Goal: Task Accomplishment & Management: Manage account settings

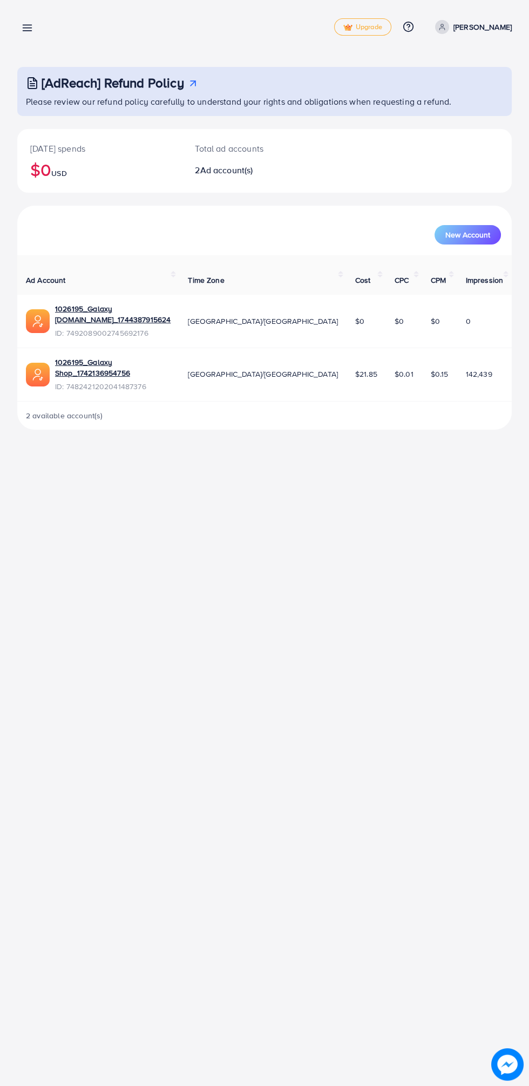
click at [27, 25] on line at bounding box center [27, 25] width 9 height 0
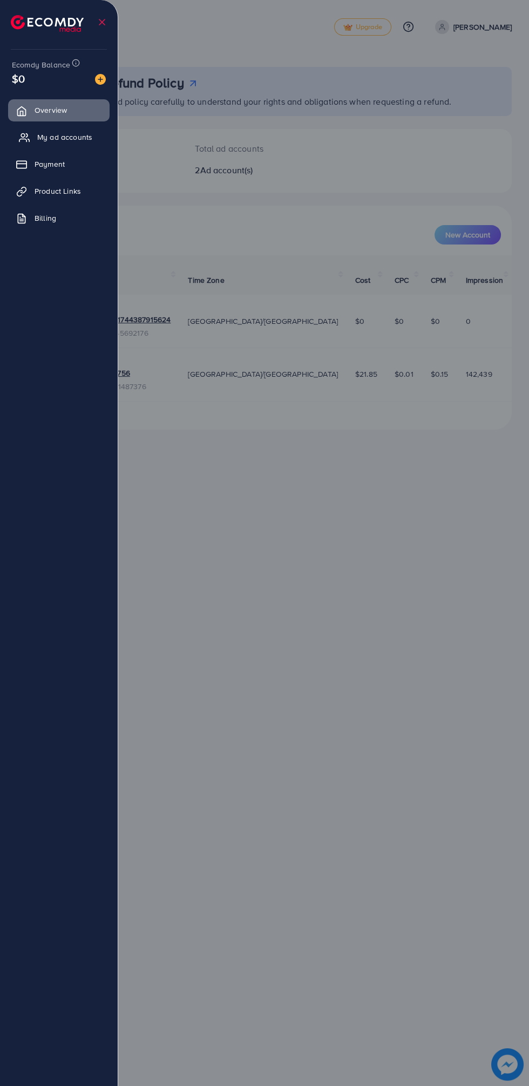
click at [24, 135] on icon at bounding box center [24, 137] width 11 height 11
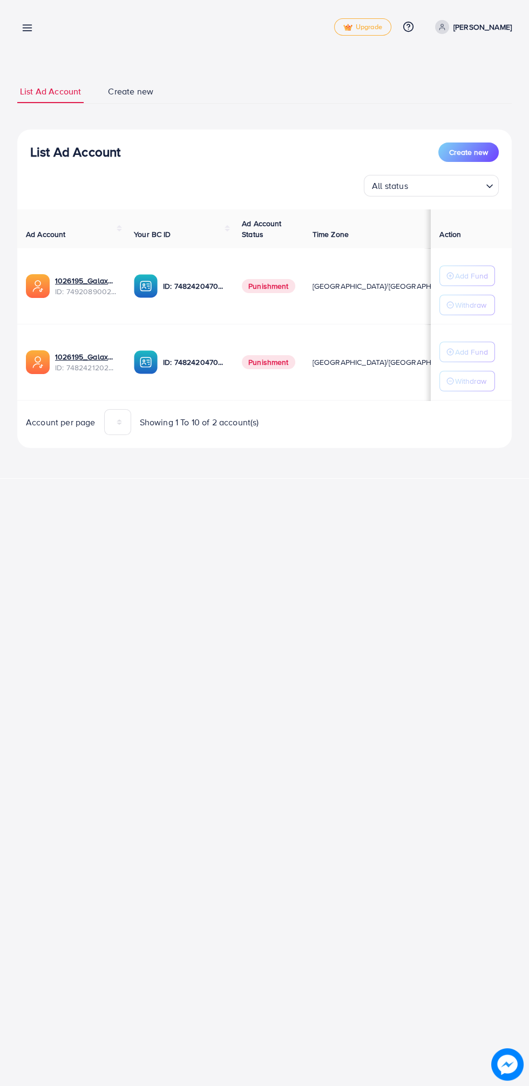
click at [20, 21] on link at bounding box center [25, 27] width 16 height 13
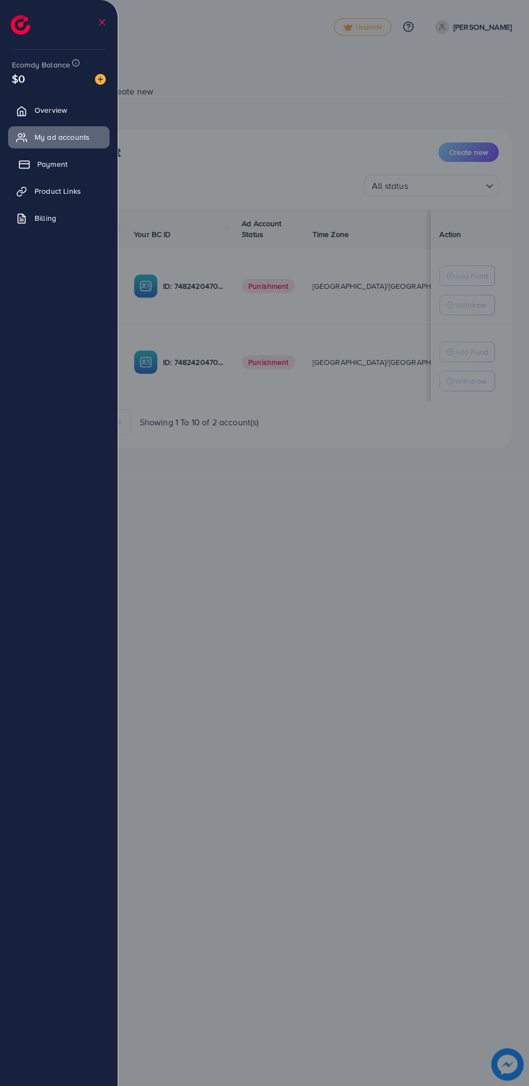
click at [21, 165] on icon at bounding box center [24, 164] width 11 height 11
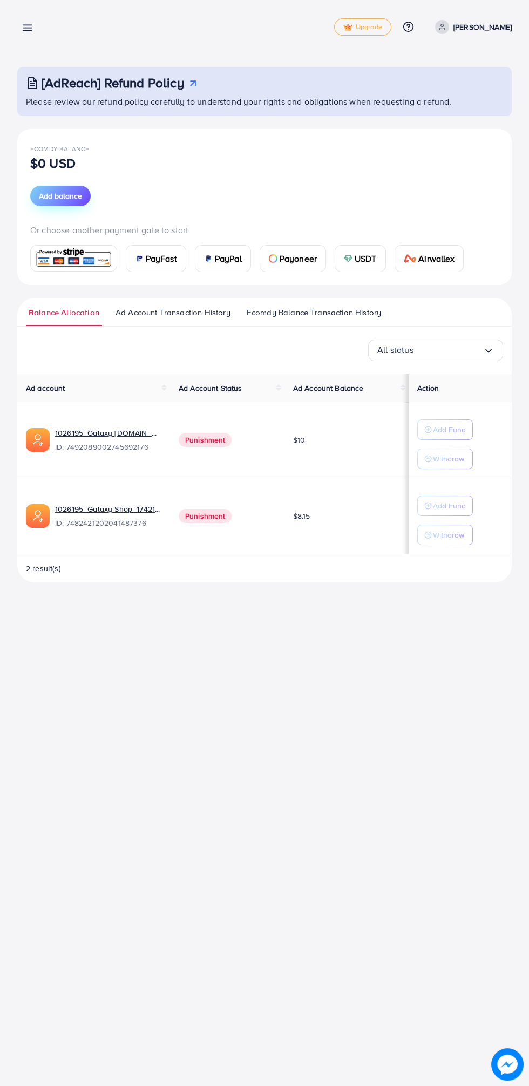
click at [42, 199] on span "Add balance" at bounding box center [60, 196] width 43 height 11
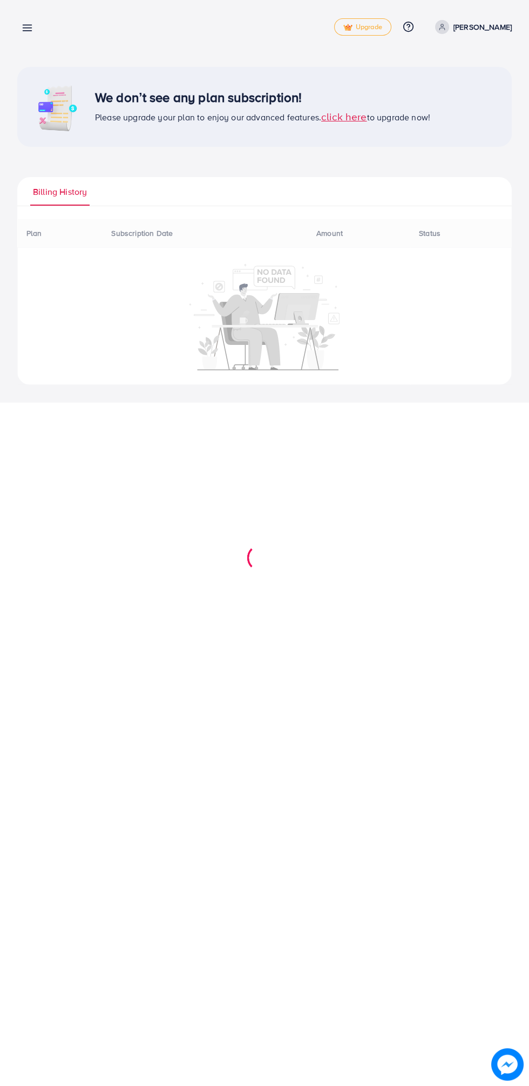
click at [52, 191] on span "Billing History" at bounding box center [60, 192] width 54 height 12
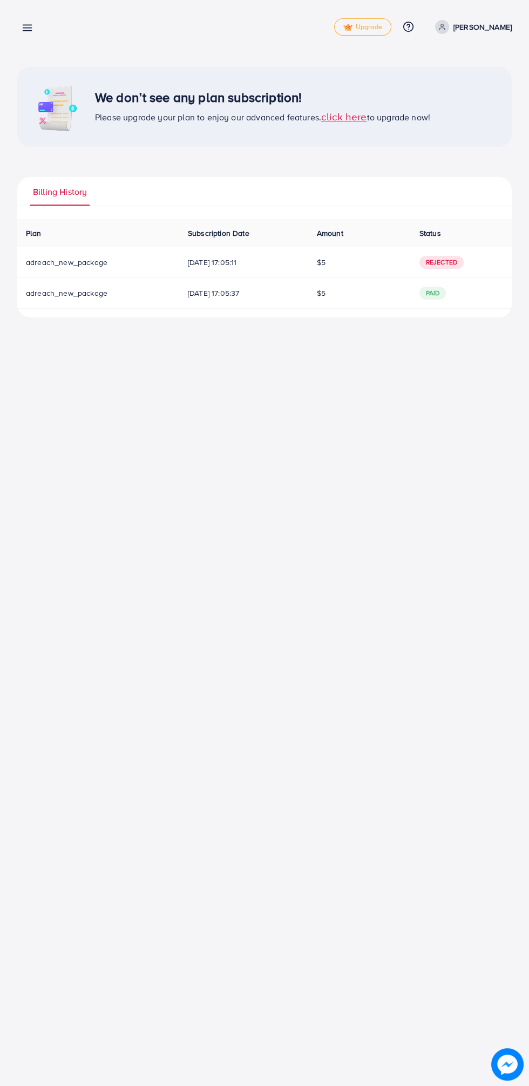
click at [27, 25] on line at bounding box center [27, 25] width 9 height 0
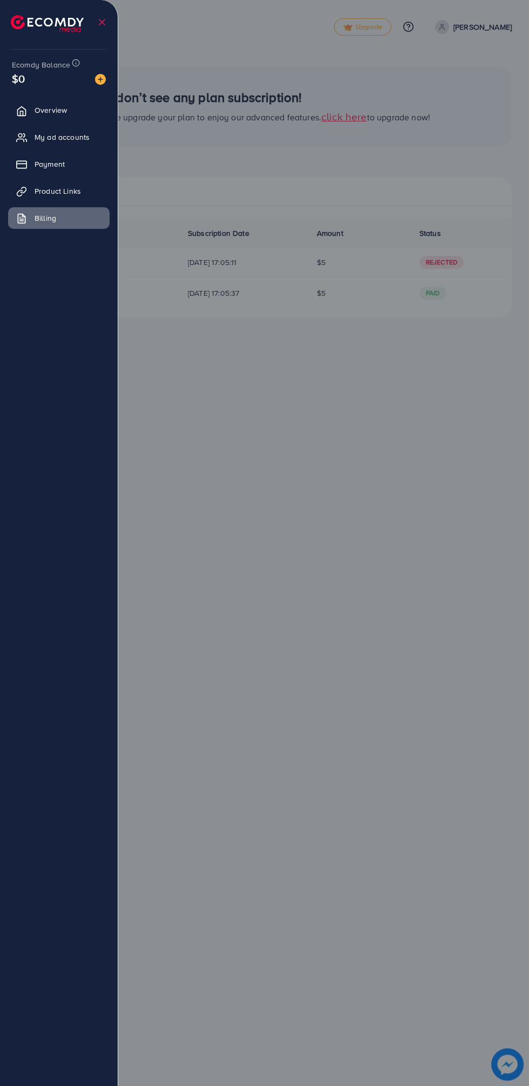
click at [39, 96] on ul "Overview My ad accounts Payment Product Links Billing" at bounding box center [59, 167] width 118 height 145
click at [30, 102] on link "Overview" at bounding box center [58, 110] width 101 height 22
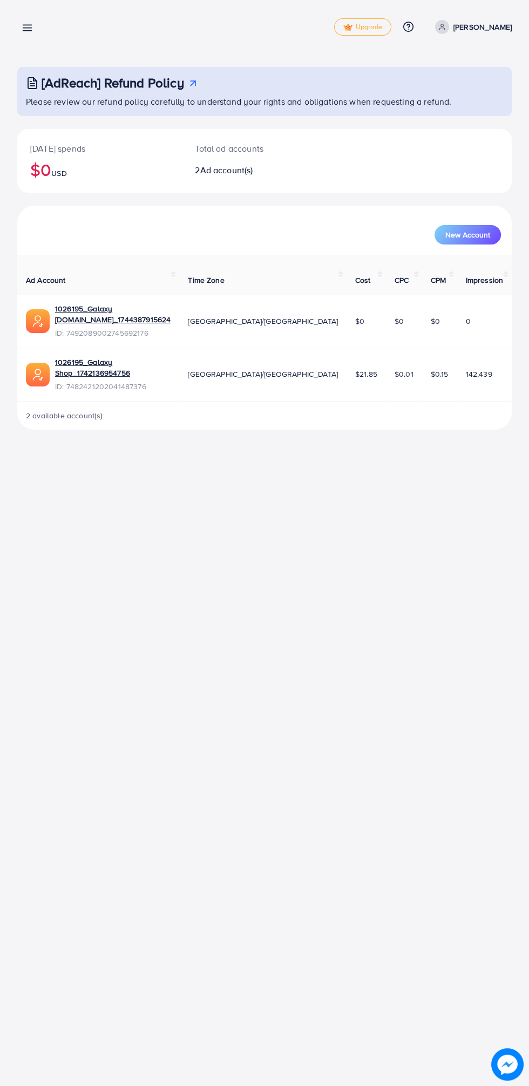
click at [26, 31] on line at bounding box center [27, 31] width 9 height 0
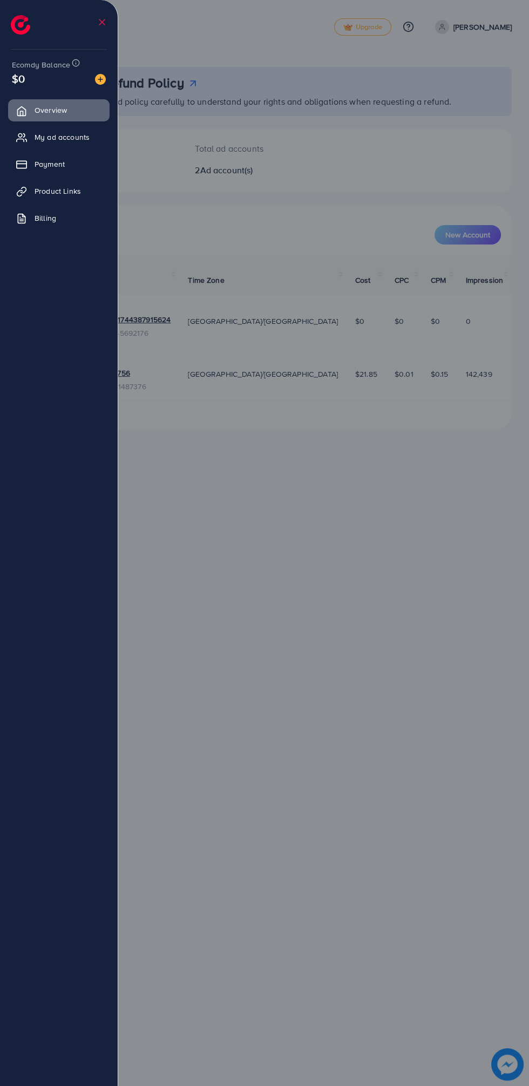
click at [24, 71] on span "$0" at bounding box center [18, 79] width 13 height 16
click at [23, 21] on img at bounding box center [47, 23] width 73 height 17
click at [27, 16] on img at bounding box center [47, 23] width 73 height 17
click at [36, 103] on link "Overview" at bounding box center [58, 110] width 101 height 22
click at [445, 560] on div at bounding box center [264, 651] width 529 height 1303
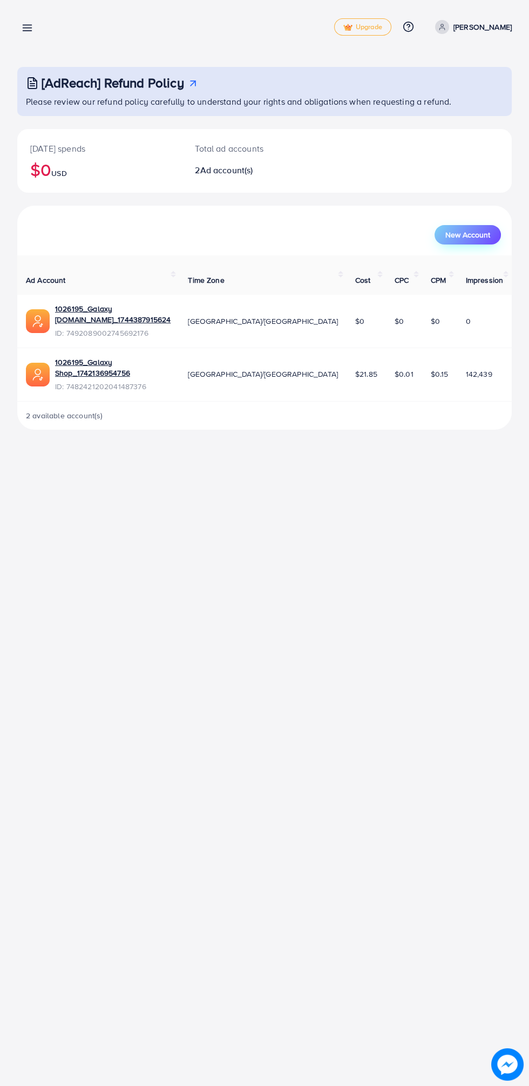
click at [488, 232] on span "New Account" at bounding box center [467, 235] width 45 height 8
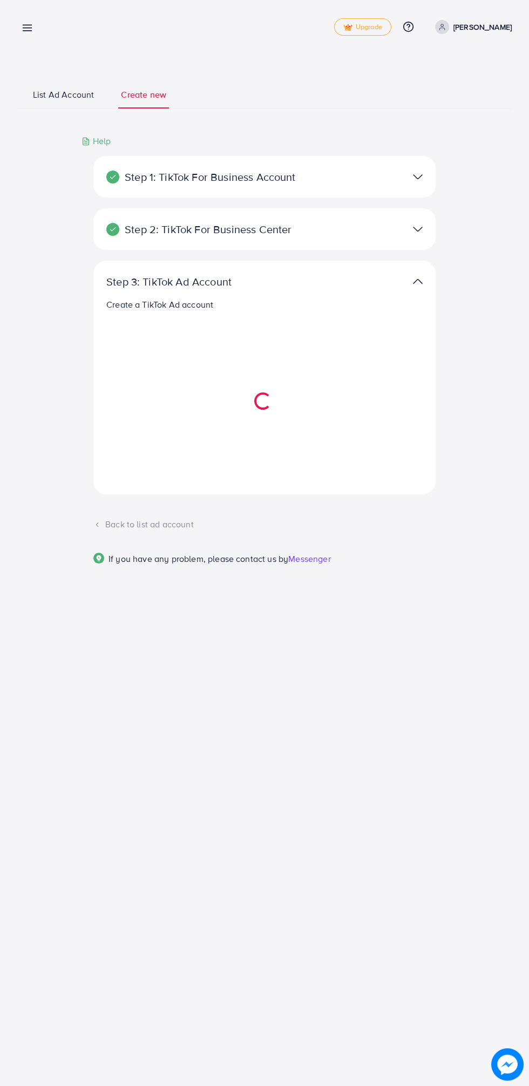
select select
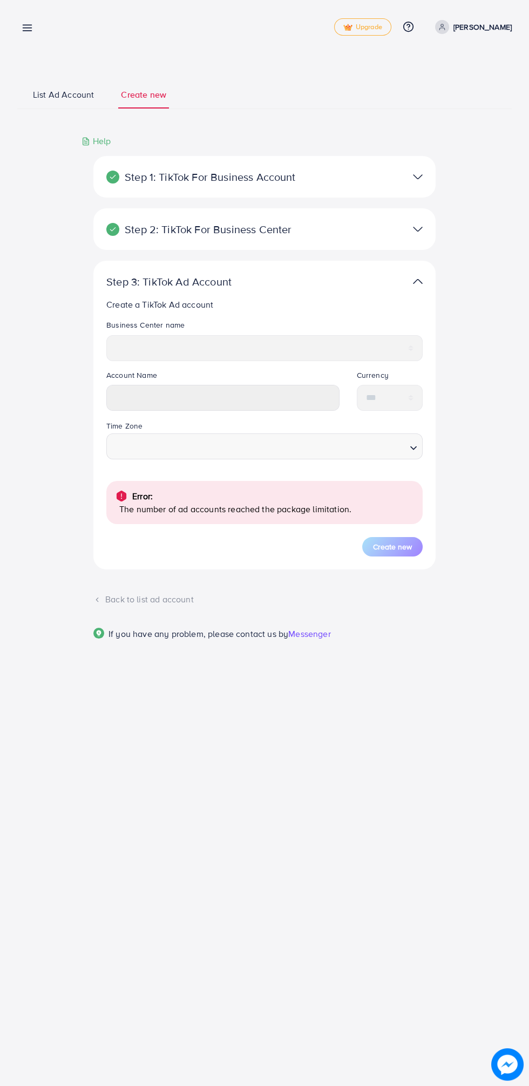
click at [427, 229] on div at bounding box center [375, 229] width 111 height 16
click at [416, 229] on img at bounding box center [418, 229] width 10 height 16
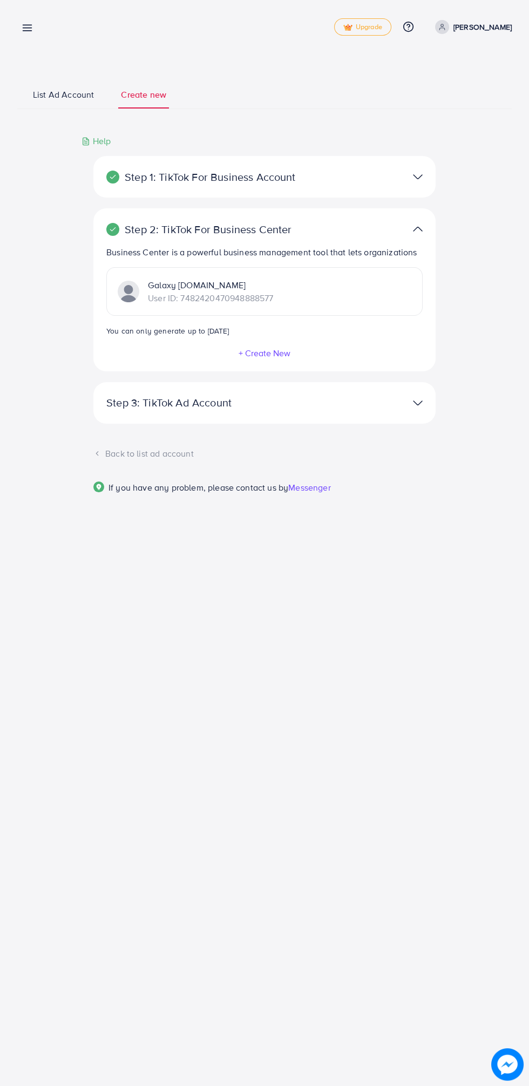
click at [342, 351] on div "+ Create New" at bounding box center [264, 352] width 316 height 12
click at [277, 355] on button "+ Create New" at bounding box center [264, 353] width 53 height 10
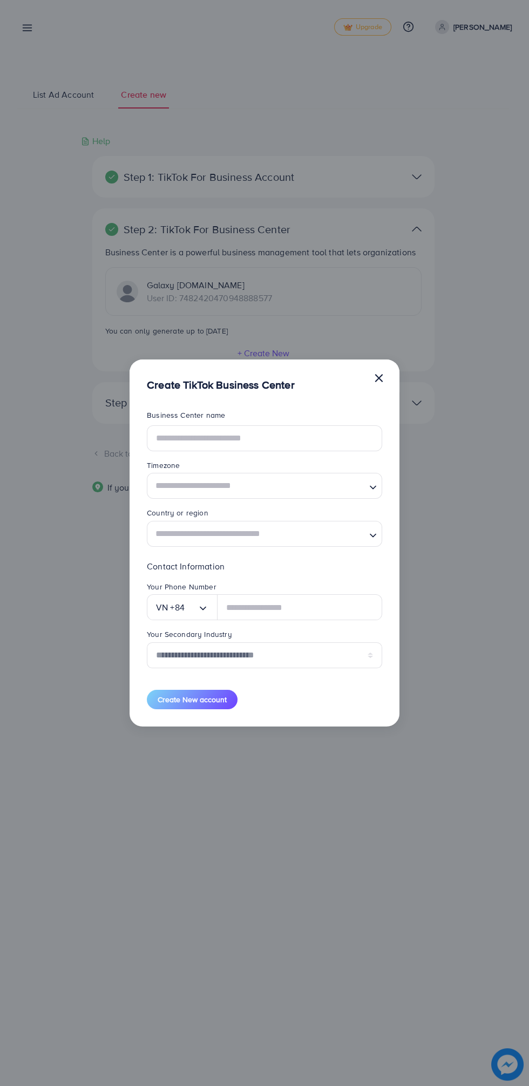
click at [269, 351] on div "**********" at bounding box center [264, 543] width 529 height 1086
